Goal: Find specific page/section: Find specific page/section

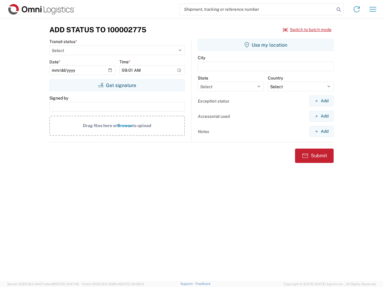
click at [257, 9] on input "search" at bounding box center [257, 9] width 155 height 11
click at [339, 10] on icon at bounding box center [339, 9] width 8 height 8
click at [357, 9] on icon at bounding box center [357, 9] width 10 height 10
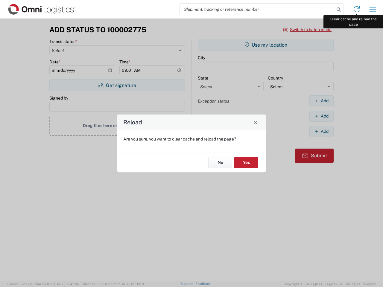
click at [373, 9] on div "Reload Are you sure, you want to clear cache and reload the page? No Yes" at bounding box center [191, 143] width 383 height 287
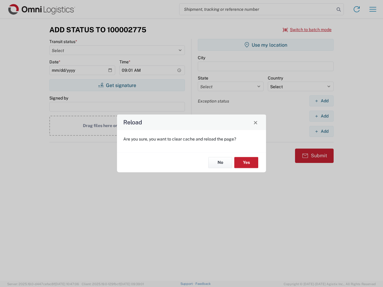
click at [307, 30] on div "Reload Are you sure, you want to clear cache and reload the page? No Yes" at bounding box center [191, 143] width 383 height 287
click at [117, 85] on div "Reload Are you sure, you want to clear cache and reload the page? No Yes" at bounding box center [191, 143] width 383 height 287
click at [266, 45] on div "Reload Are you sure, you want to clear cache and reload the page? No Yes" at bounding box center [191, 143] width 383 height 287
click at [321, 101] on div "Reload Are you sure, you want to clear cache and reload the page? No Yes" at bounding box center [191, 143] width 383 height 287
click at [321, 116] on div "Reload Are you sure, you want to clear cache and reload the page? No Yes" at bounding box center [191, 143] width 383 height 287
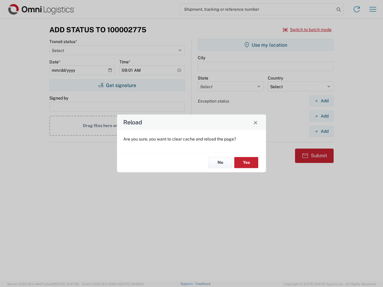
click at [321, 131] on div "Reload Are you sure, you want to clear cache and reload the page? No Yes" at bounding box center [191, 143] width 383 height 287
